Goal: Task Accomplishment & Management: Complete application form

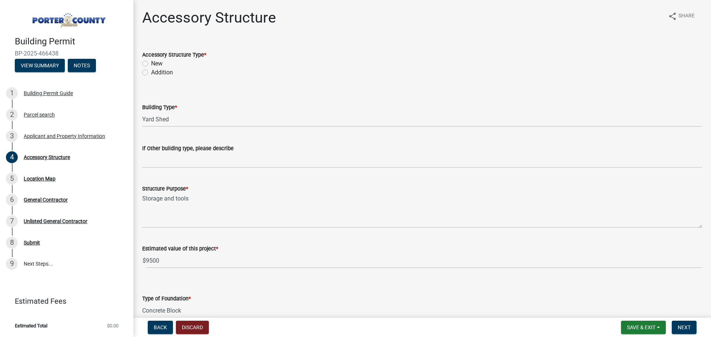
select select "b3000bfd-f408-4deb-8000-b6d1b85894a4"
select select "ada8d3e5-209b-414b-90d6-d6fa3f85ae0d"
select select "29856c7f-eeba-4e54-97cb-4d08c5c5b677"
select select "d63a0ebc-b44d-481d-ab70-ec75eba29316"
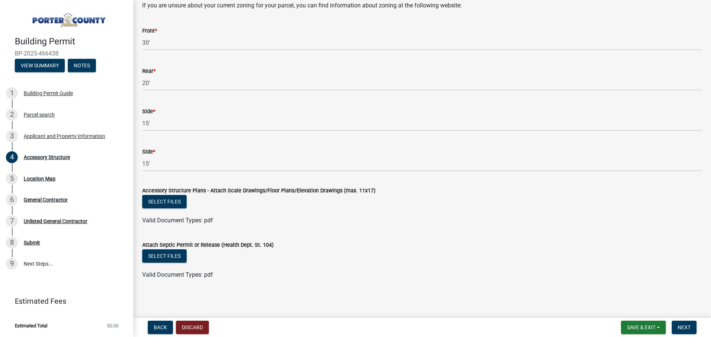
click at [254, 230] on wm-data-entity-input "Accessory Structure Plans - Attach Scale Drawings/Floor Plans/Elevation Drawing…" at bounding box center [422, 204] width 560 height 54
click at [165, 210] on div "Select files" at bounding box center [422, 202] width 560 height 15
click at [165, 205] on button "Select files" at bounding box center [164, 201] width 44 height 13
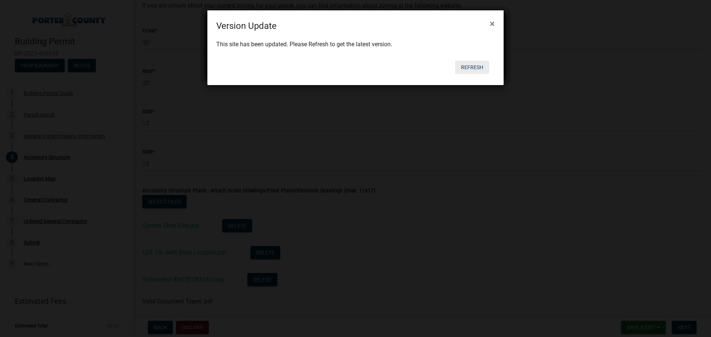
click at [464, 65] on button "Refresh" at bounding box center [472, 67] width 34 height 13
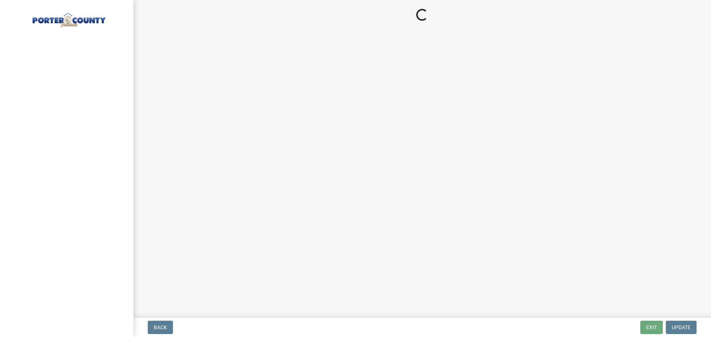
select select "b3000bfd-f408-4deb-8000-b6d1b85894a4"
select select "ada8d3e5-209b-414b-90d6-d6fa3f85ae0d"
select select "29856c7f-eeba-4e54-97cb-4d08c5c5b677"
select select "d63a0ebc-b44d-481d-ab70-ec75eba29316"
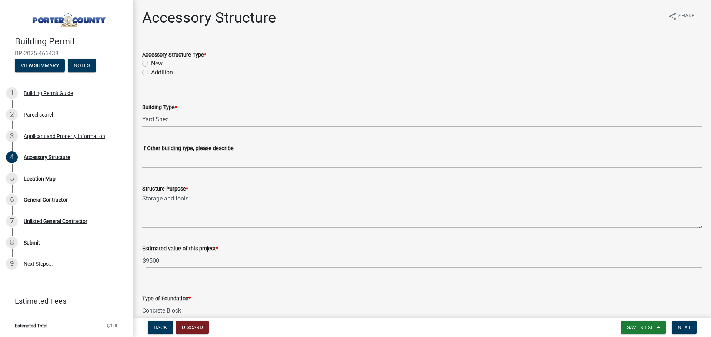
click at [151, 65] on label "New" at bounding box center [156, 63] width 11 height 9
click at [151, 64] on input "New" at bounding box center [153, 61] width 5 height 5
radio input "true"
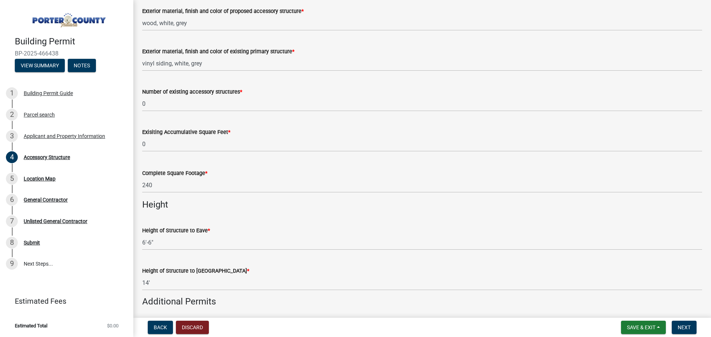
scroll to position [814, 0]
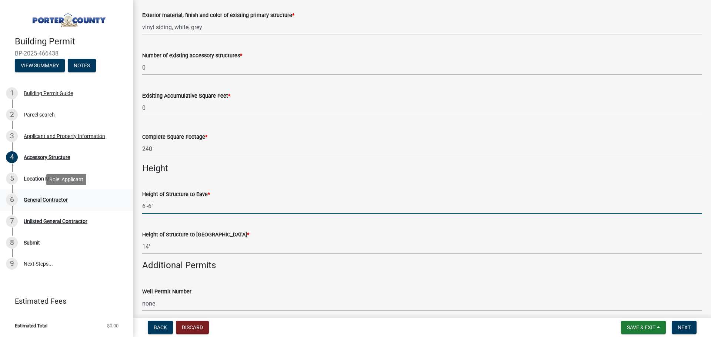
drag, startPoint x: 158, startPoint y: 204, endPoint x: 130, endPoint y: 207, distance: 27.9
click at [130, 207] on div "Building Permit BP-2025-466438 View Summary Notes 1 Building Permit Guide 2 Par…" at bounding box center [355, 168] width 711 height 337
type input "78""
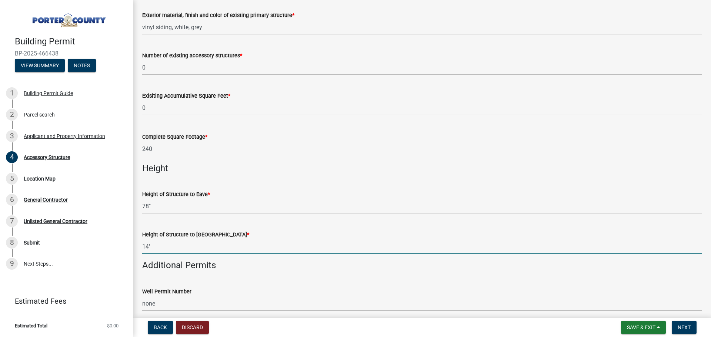
drag, startPoint x: 178, startPoint y: 244, endPoint x: 144, endPoint y: 252, distance: 35.5
click at [145, 252] on input "14'" at bounding box center [422, 246] width 560 height 15
type input "1"
type input "138""
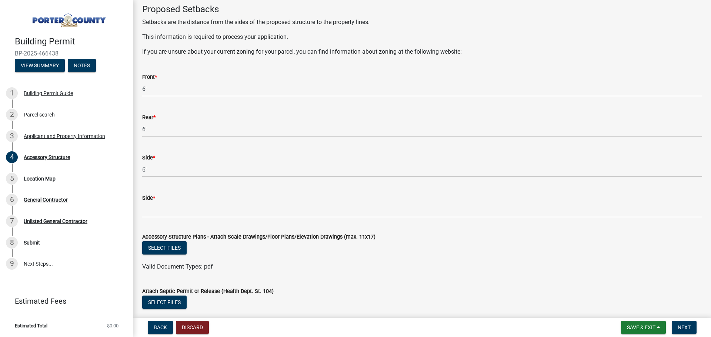
scroll to position [1222, 0]
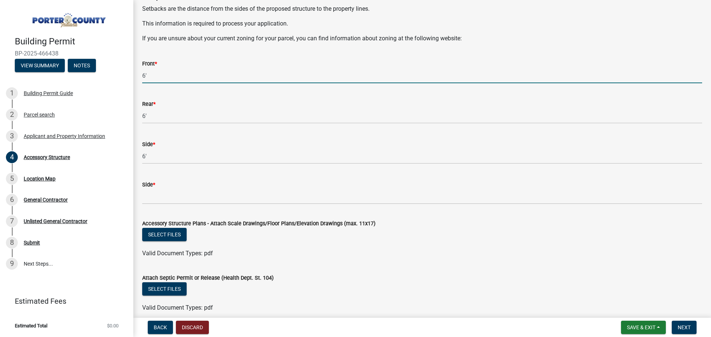
drag, startPoint x: 161, startPoint y: 71, endPoint x: 110, endPoint y: 73, distance: 51.1
click at [110, 73] on div "Building Permit BP-2025-466438 View Summary Notes 1 Building Permit Guide 2 Par…" at bounding box center [355, 168] width 711 height 337
type input "30'"
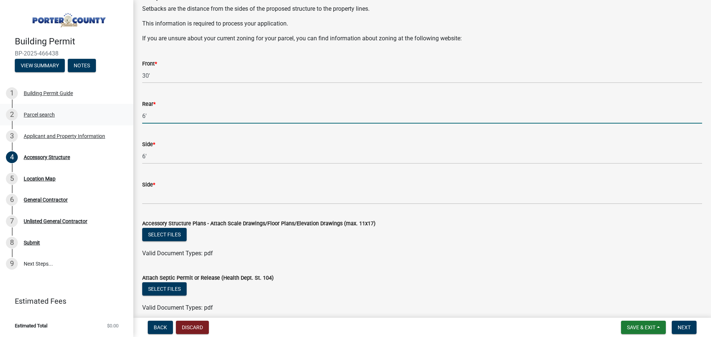
drag, startPoint x: 161, startPoint y: 116, endPoint x: 103, endPoint y: 114, distance: 58.9
click at [103, 114] on div "Building Permit BP-2025-466438 View Summary Notes 1 Building Permit Guide 2 Par…" at bounding box center [355, 168] width 711 height 337
drag, startPoint x: 168, startPoint y: 115, endPoint x: 130, endPoint y: 114, distance: 37.4
click at [130, 114] on div "Building Permit BP-2025-466438 View Summary Notes 1 Building Permit Guide 2 Par…" at bounding box center [355, 168] width 711 height 337
type input "20'"
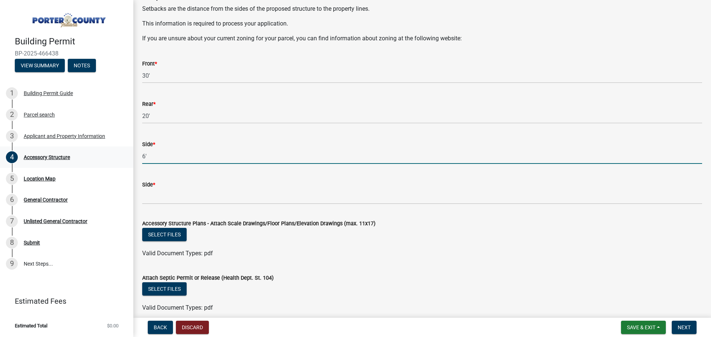
drag, startPoint x: 154, startPoint y: 153, endPoint x: 122, endPoint y: 150, distance: 32.4
click at [122, 150] on div "Building Permit BP-2025-466438 View Summary Notes 1 Building Permit Guide 2 Par…" at bounding box center [355, 168] width 711 height 337
type input "15'"
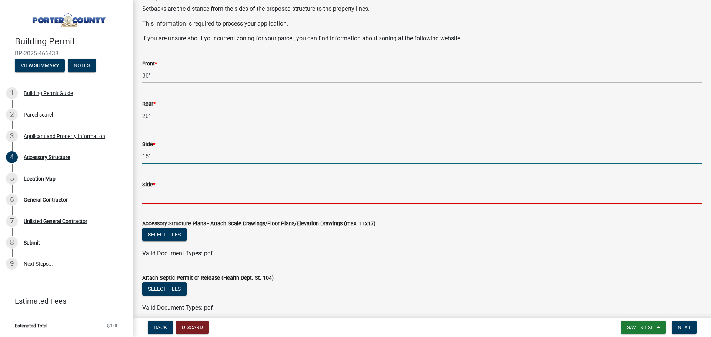
click at [149, 201] on input "Side *" at bounding box center [422, 196] width 560 height 15
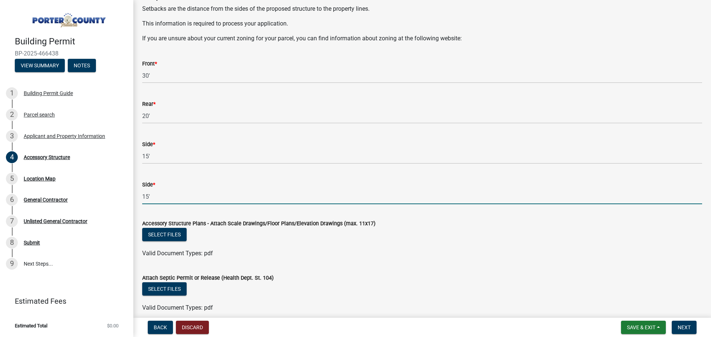
type input "15'"
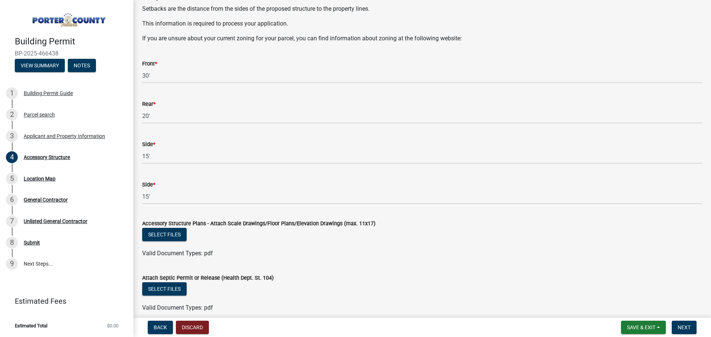
click at [415, 231] on div "Select files" at bounding box center [422, 235] width 560 height 15
click at [177, 235] on button "Select files" at bounding box center [164, 234] width 44 height 13
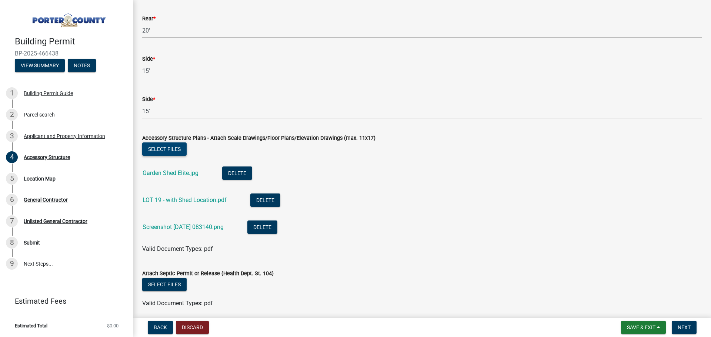
scroll to position [1333, 0]
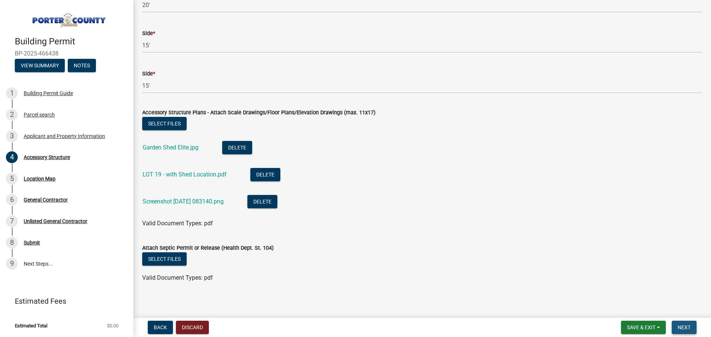
click at [676, 326] on button "Next" at bounding box center [683, 327] width 25 height 13
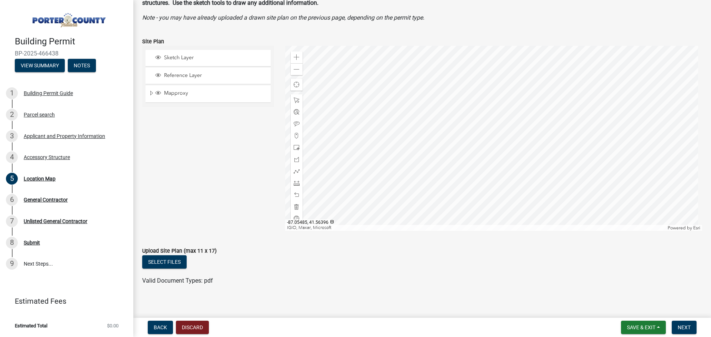
scroll to position [58, 0]
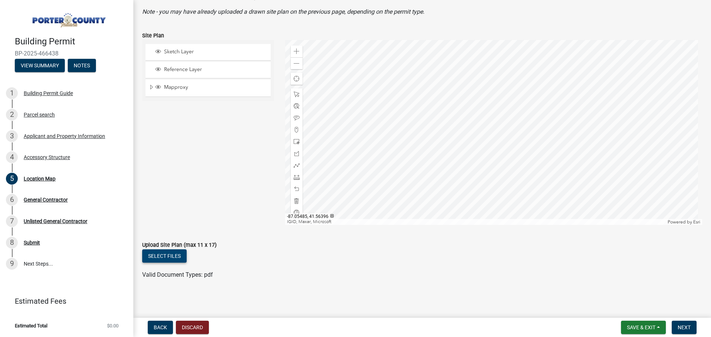
click at [167, 254] on button "Select files" at bounding box center [164, 255] width 44 height 13
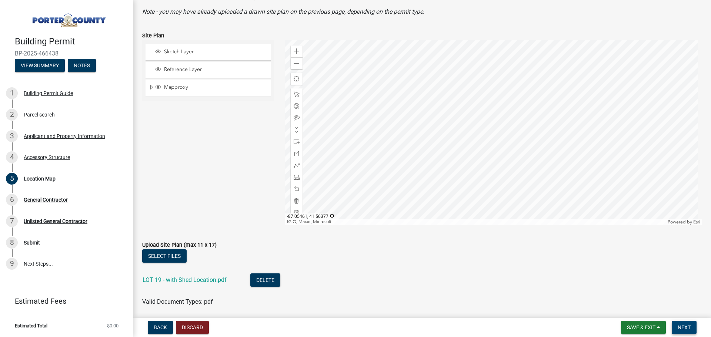
click at [687, 329] on span "Next" at bounding box center [683, 328] width 13 height 6
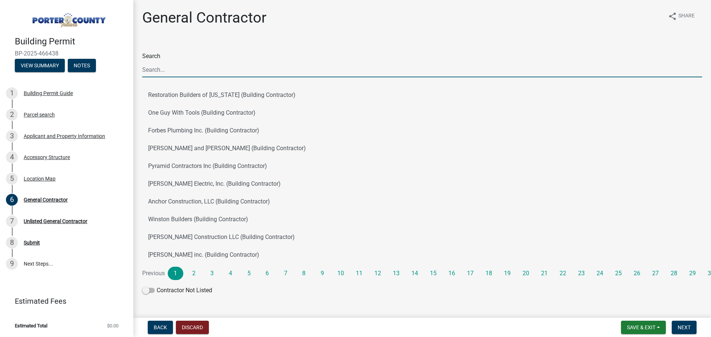
click at [160, 70] on input "Search" at bounding box center [422, 69] width 560 height 15
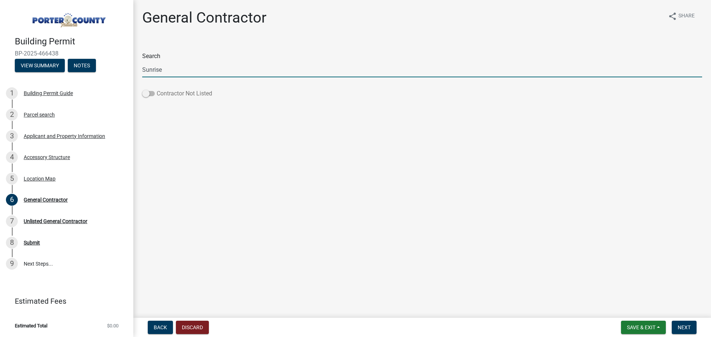
type input "Sunrise"
click at [146, 93] on span at bounding box center [148, 93] width 13 height 5
click at [157, 89] on input "Contractor Not Listed" at bounding box center [157, 89] width 0 height 0
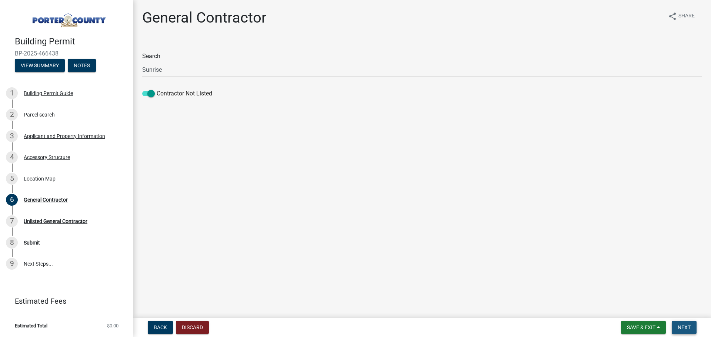
click at [691, 329] on button "Next" at bounding box center [683, 327] width 25 height 13
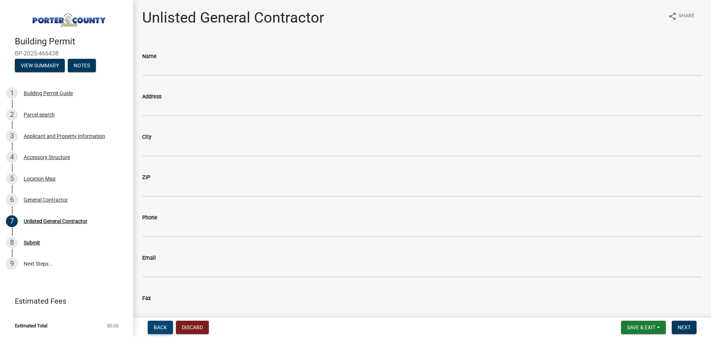
click at [163, 327] on span "Back" at bounding box center [160, 328] width 13 height 6
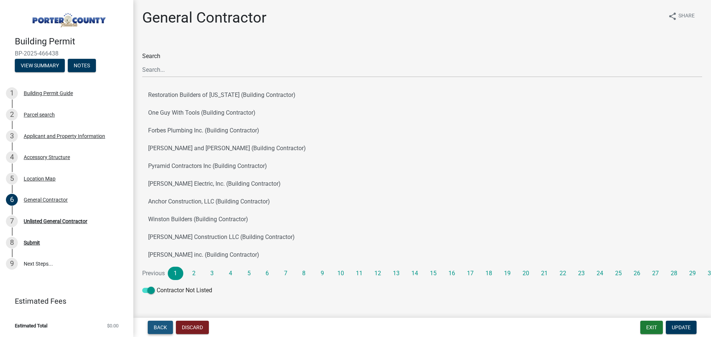
click at [163, 327] on span "Back" at bounding box center [160, 328] width 13 height 6
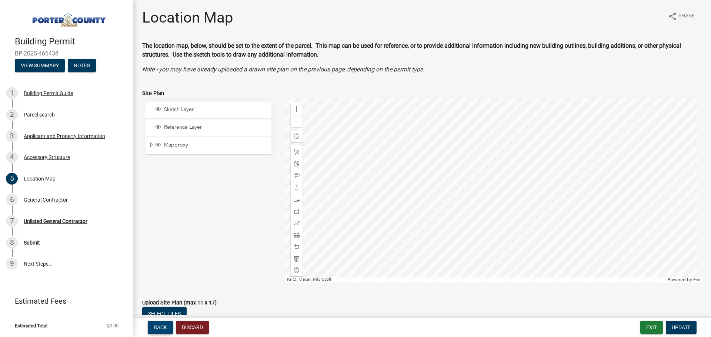
click at [163, 327] on span "Back" at bounding box center [160, 328] width 13 height 6
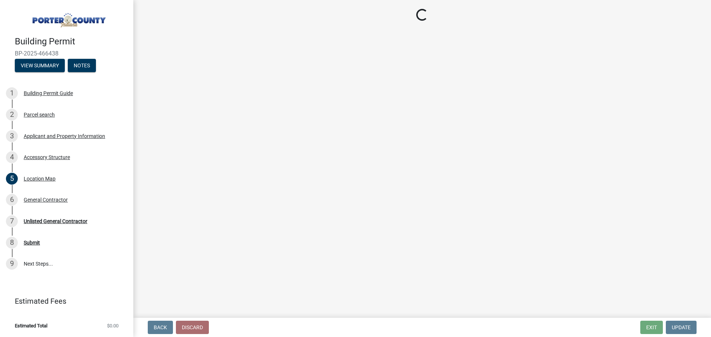
select select "b3000bfd-f408-4deb-8000-b6d1b85894a4"
select select "ada8d3e5-209b-414b-90d6-d6fa3f85ae0d"
select select "29856c7f-eeba-4e54-97cb-4d08c5c5b677"
select select "d63a0ebc-b44d-481d-ab70-ec75eba29316"
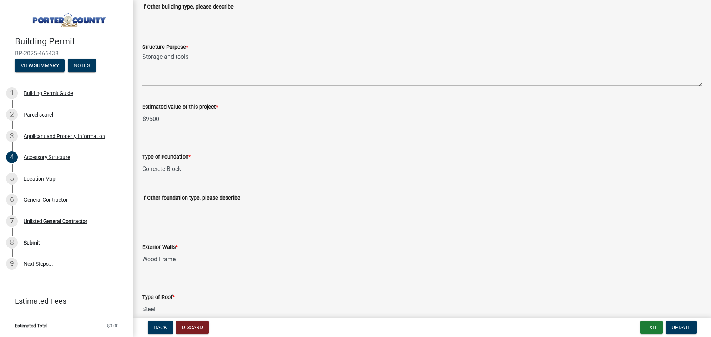
scroll to position [148, 0]
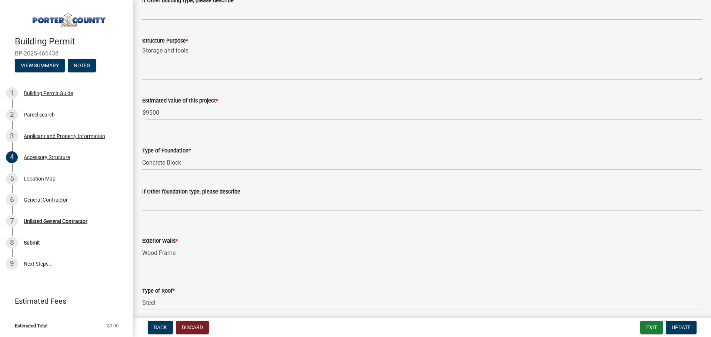
click at [179, 163] on select "Select Item... Concrete Block Poured Concrete Post Frame Other" at bounding box center [422, 162] width 560 height 15
click at [142, 155] on select "Select Item... Concrete Block Poured Concrete Post Frame Other" at bounding box center [422, 162] width 560 height 15
select select "968dc824-c675-4889-9261-eecf15873776"
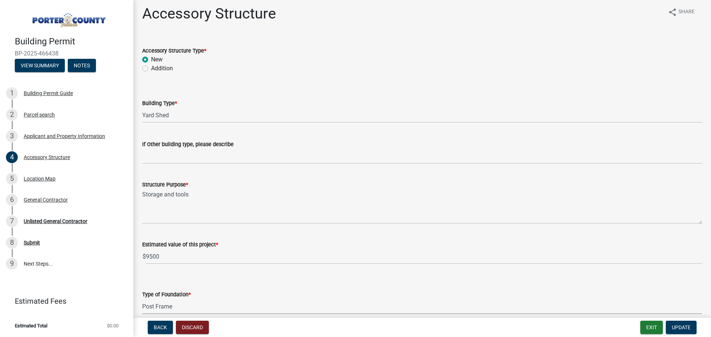
scroll to position [0, 0]
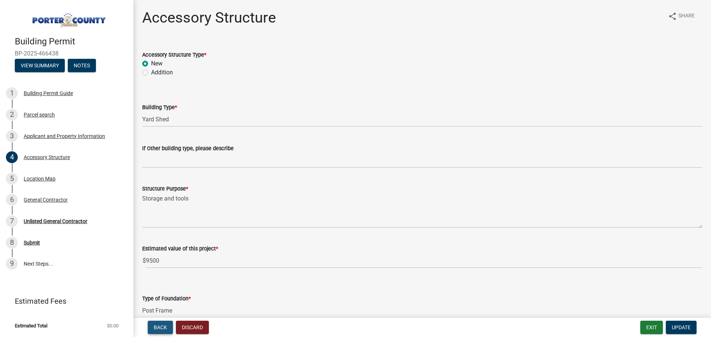
click at [163, 330] on span "Back" at bounding box center [160, 328] width 13 height 6
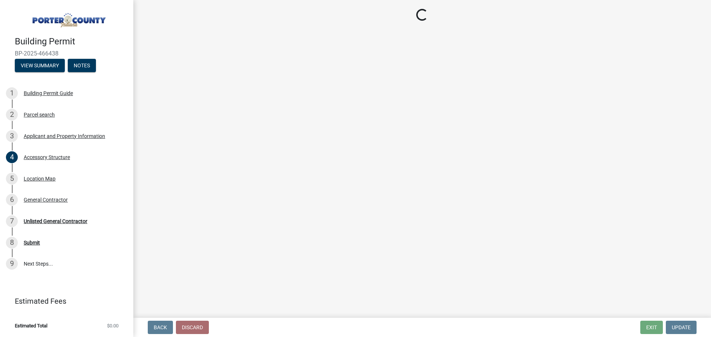
select select "eebc071e-620a-4db8-83e9-cb6b194c67e9"
select select "19353e9d-6395-4d02-b087-104cb5947cdc"
select select "c796f995-08fe-487b-a20e-70ab553361d3"
select select "0d764019-f1ff-4f3b-9299-33f0d080acc7"
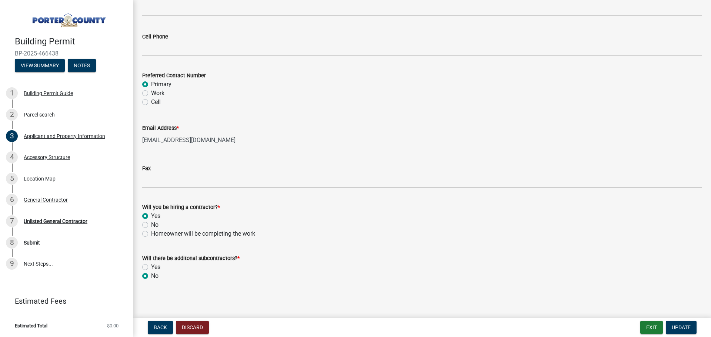
scroll to position [1048, 0]
click at [151, 225] on label "No" at bounding box center [154, 224] width 7 height 9
click at [151, 224] on input "No" at bounding box center [153, 222] width 5 height 5
radio input "true"
click at [681, 331] on span "Update" at bounding box center [680, 328] width 19 height 6
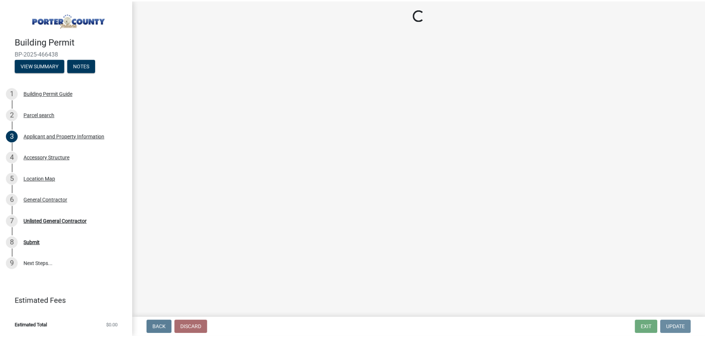
scroll to position [0, 0]
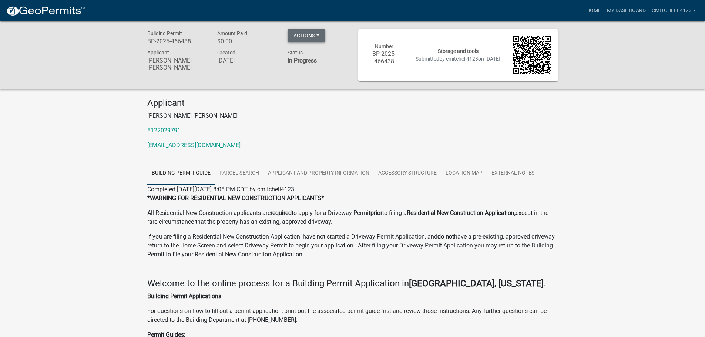
click at [306, 37] on button "Actions" at bounding box center [307, 35] width 38 height 13
click at [216, 87] on div "Building Permit BP-2025-466438 Amount Paid $0.00 Actions Printer Friendly Appli…" at bounding box center [352, 54] width 705 height 67
click at [623, 13] on link "My Dashboard" at bounding box center [626, 11] width 45 height 14
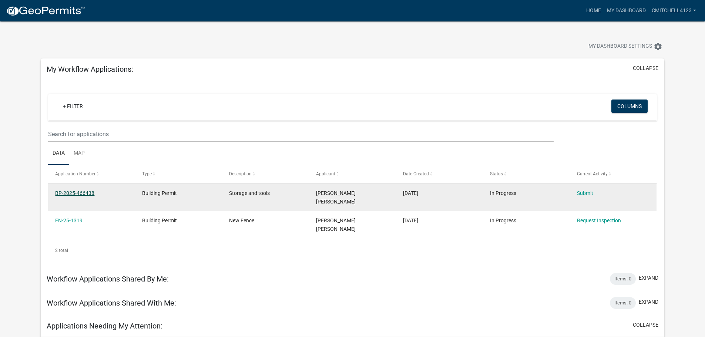
click at [80, 194] on link "BP-2025-466438" at bounding box center [74, 193] width 39 height 6
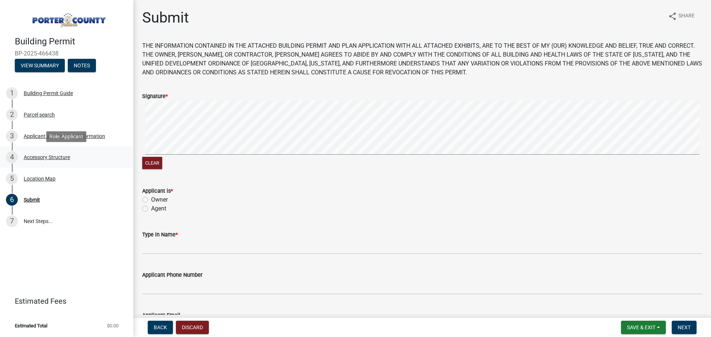
click at [36, 155] on div "Accessory Structure" at bounding box center [47, 157] width 46 height 5
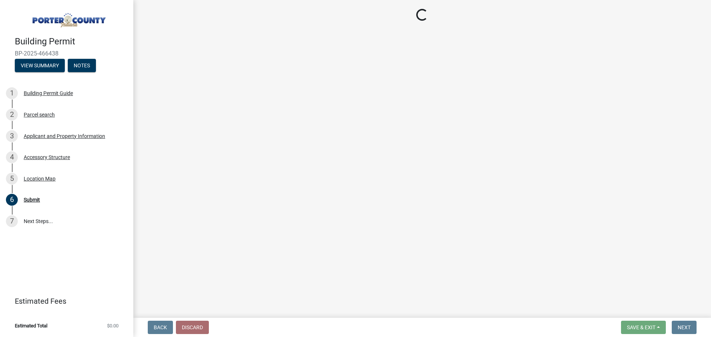
select select "b3000bfd-f408-4deb-8000-b6d1b85894a4"
select select "968dc824-c675-4889-9261-eecf15873776"
select select "29856c7f-eeba-4e54-97cb-4d08c5c5b677"
select select "d63a0ebc-b44d-481d-ab70-ec75eba29316"
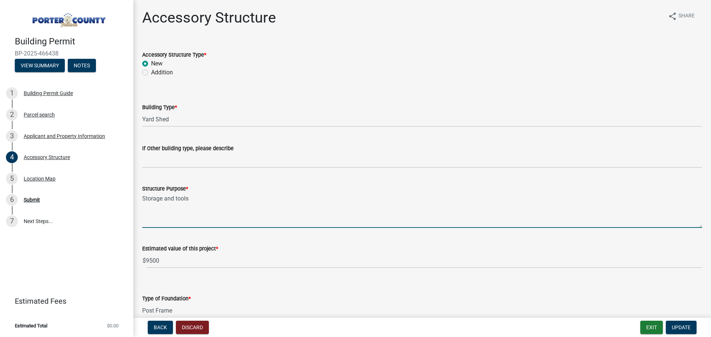
click at [143, 200] on textarea "Storage and tools" at bounding box center [422, 210] width 560 height 35
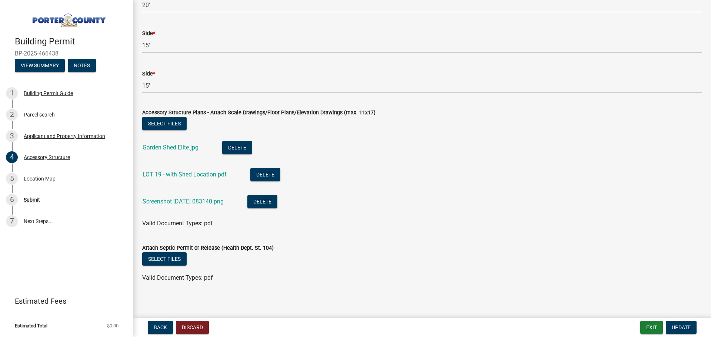
scroll to position [1336, 0]
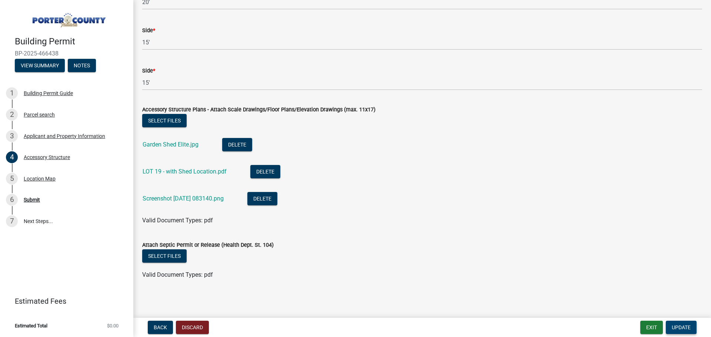
type textarea "Shed for Storage and tools"
click at [681, 329] on span "Update" at bounding box center [680, 328] width 19 height 6
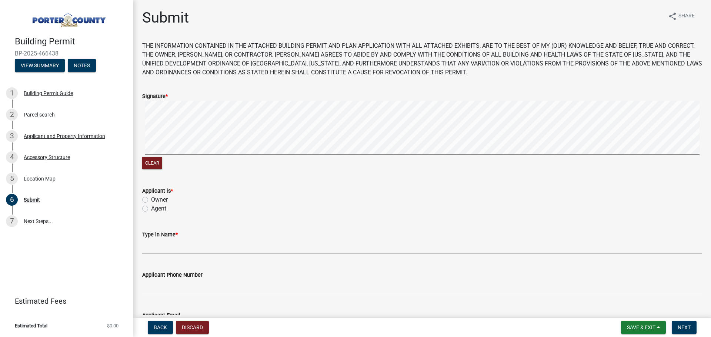
click at [151, 200] on label "Owner" at bounding box center [159, 199] width 17 height 9
click at [151, 200] on input "Owner" at bounding box center [153, 197] width 5 height 5
radio input "true"
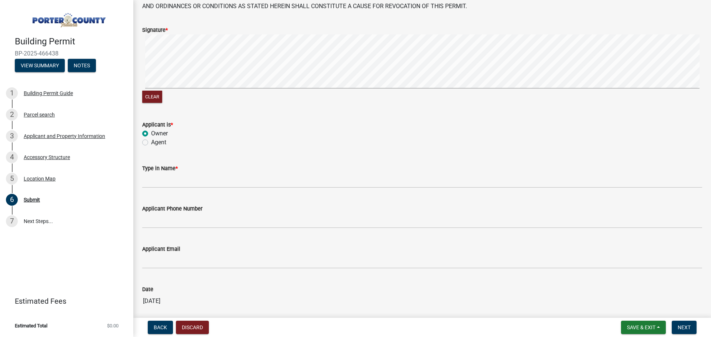
scroll to position [74, 0]
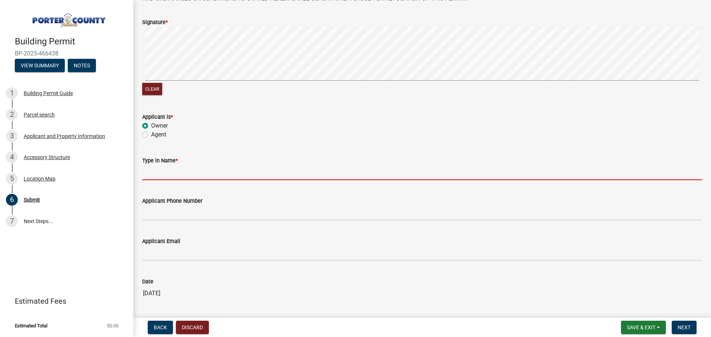
click at [156, 177] on input "Type in Name *" at bounding box center [422, 172] width 560 height 15
type input "[PERSON_NAME] [PERSON_NAME]"
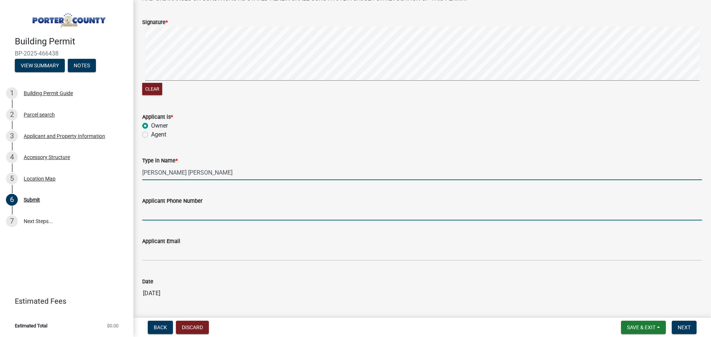
type input "8122029791"
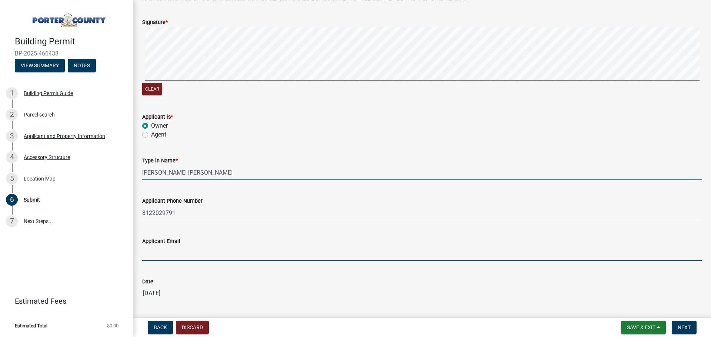
type input "[EMAIL_ADDRESS][DOMAIN_NAME]"
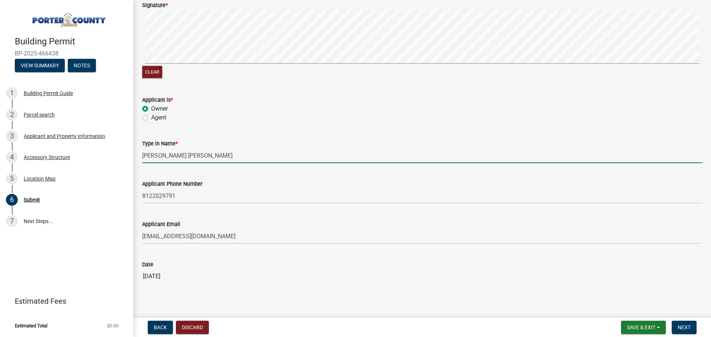
scroll to position [101, 0]
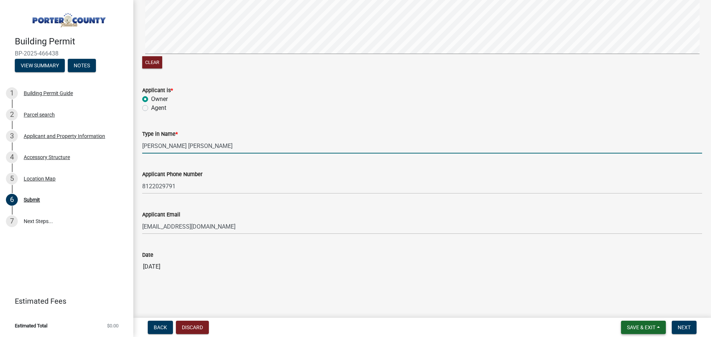
click at [637, 327] on span "Save & Exit" at bounding box center [641, 328] width 29 height 6
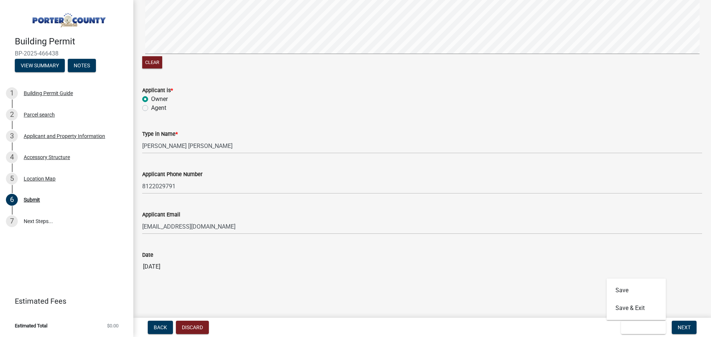
drag, startPoint x: 637, startPoint y: 327, endPoint x: 526, endPoint y: 306, distance: 112.7
click at [513, 306] on wm-app "Building Permit BP-2025-466438 View Summary Notes 1 Building Permit Guide 2 Par…" at bounding box center [355, 168] width 711 height 337
click at [680, 329] on span "Next" at bounding box center [683, 328] width 13 height 6
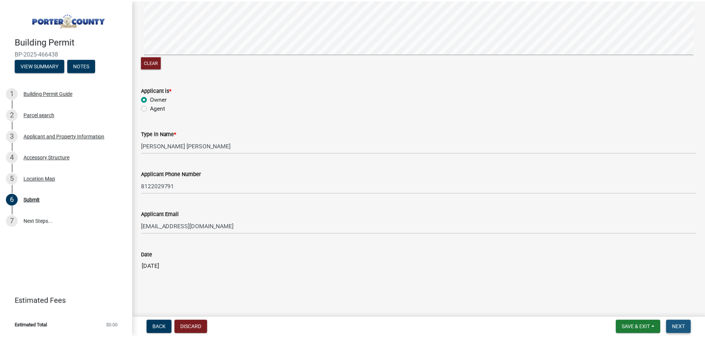
scroll to position [0, 0]
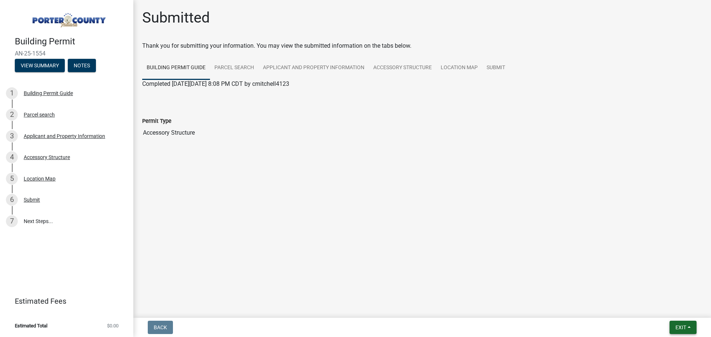
click at [687, 327] on button "Exit" at bounding box center [682, 327] width 27 height 13
click at [659, 306] on button "Save & Exit" at bounding box center [666, 308] width 59 height 18
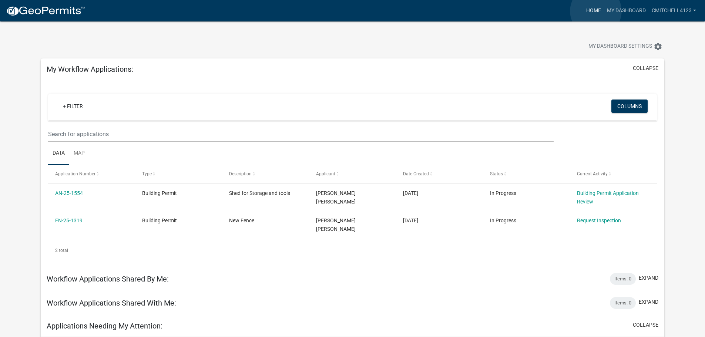
click at [596, 11] on link "Home" at bounding box center [593, 11] width 21 height 14
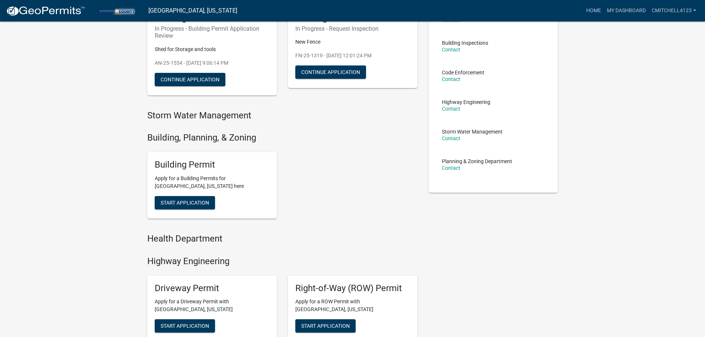
scroll to position [111, 0]
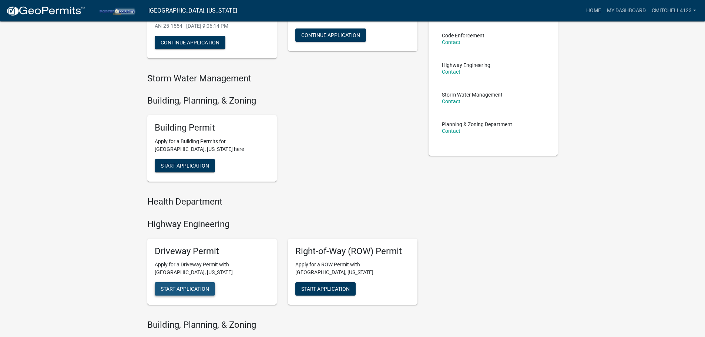
click at [170, 292] on span "Start Application" at bounding box center [185, 289] width 48 height 6
